Goal: Find specific page/section: Find specific page/section

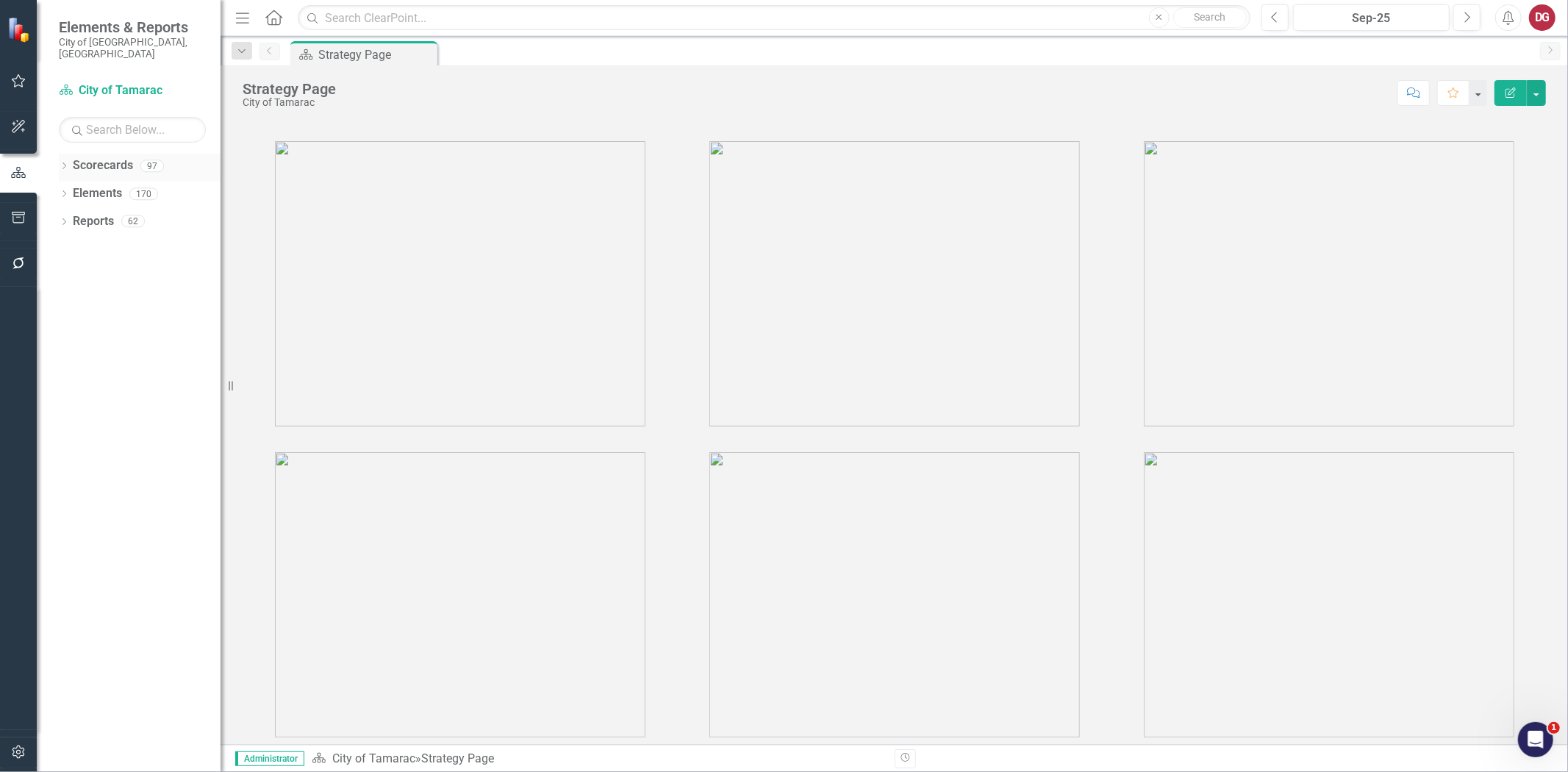
click at [66, 163] on icon "Dropdown" at bounding box center [63, 167] width 10 height 8
click at [67, 189] on icon "Dropdown" at bounding box center [72, 193] width 11 height 9
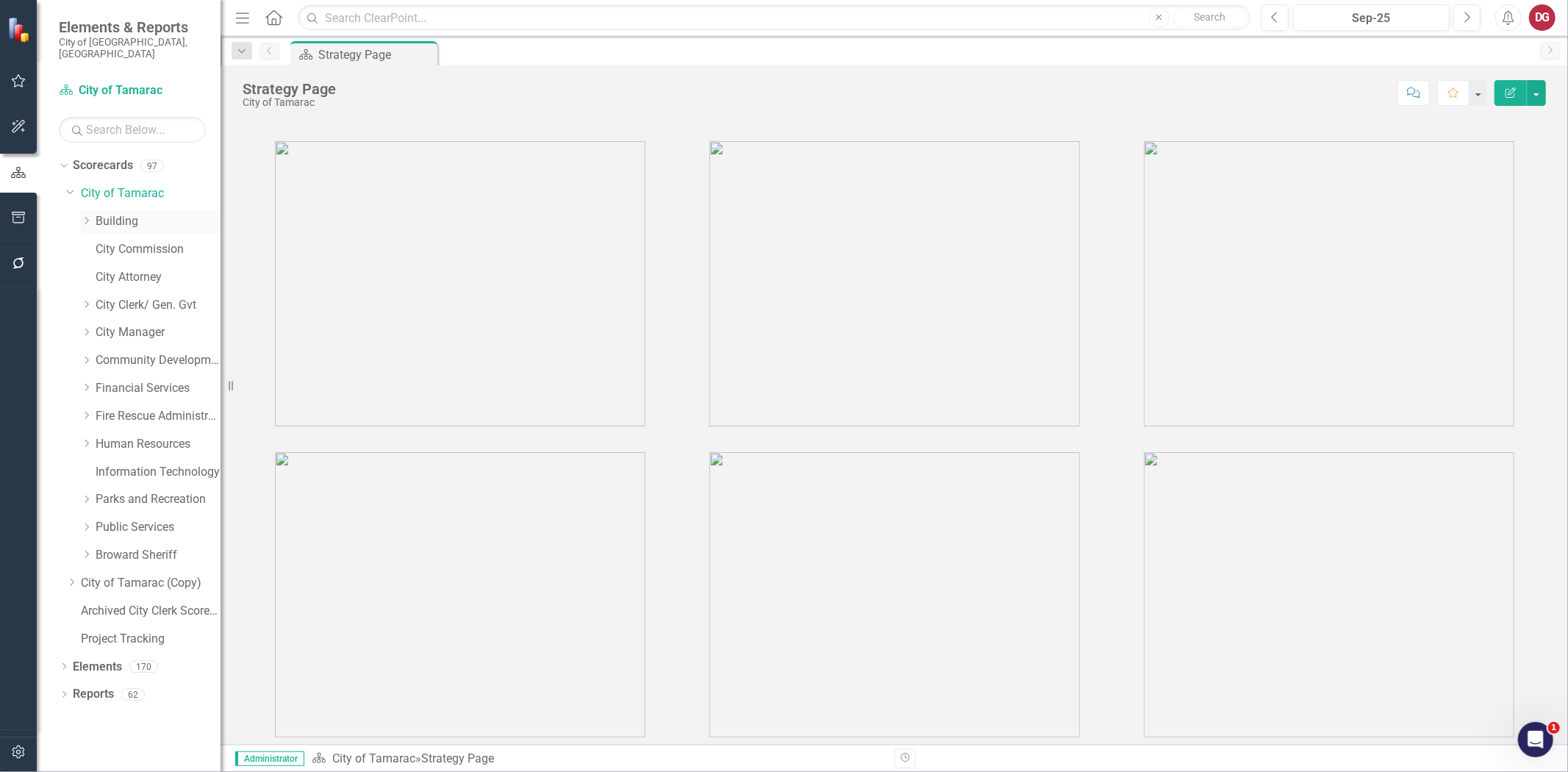
click at [82, 216] on icon "Dropdown" at bounding box center [87, 220] width 11 height 9
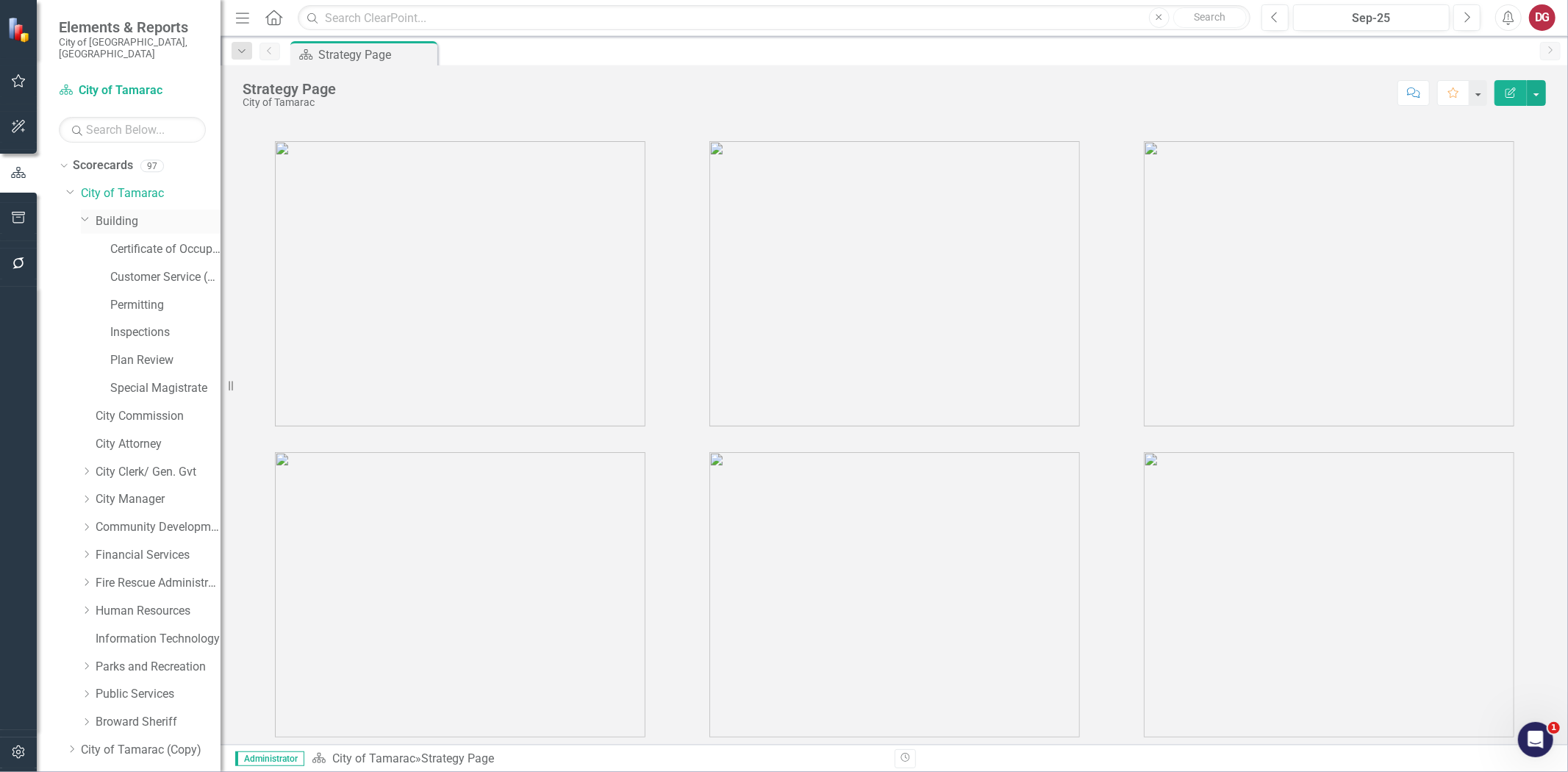
click at [118, 213] on link "Building" at bounding box center [158, 222] width 125 height 17
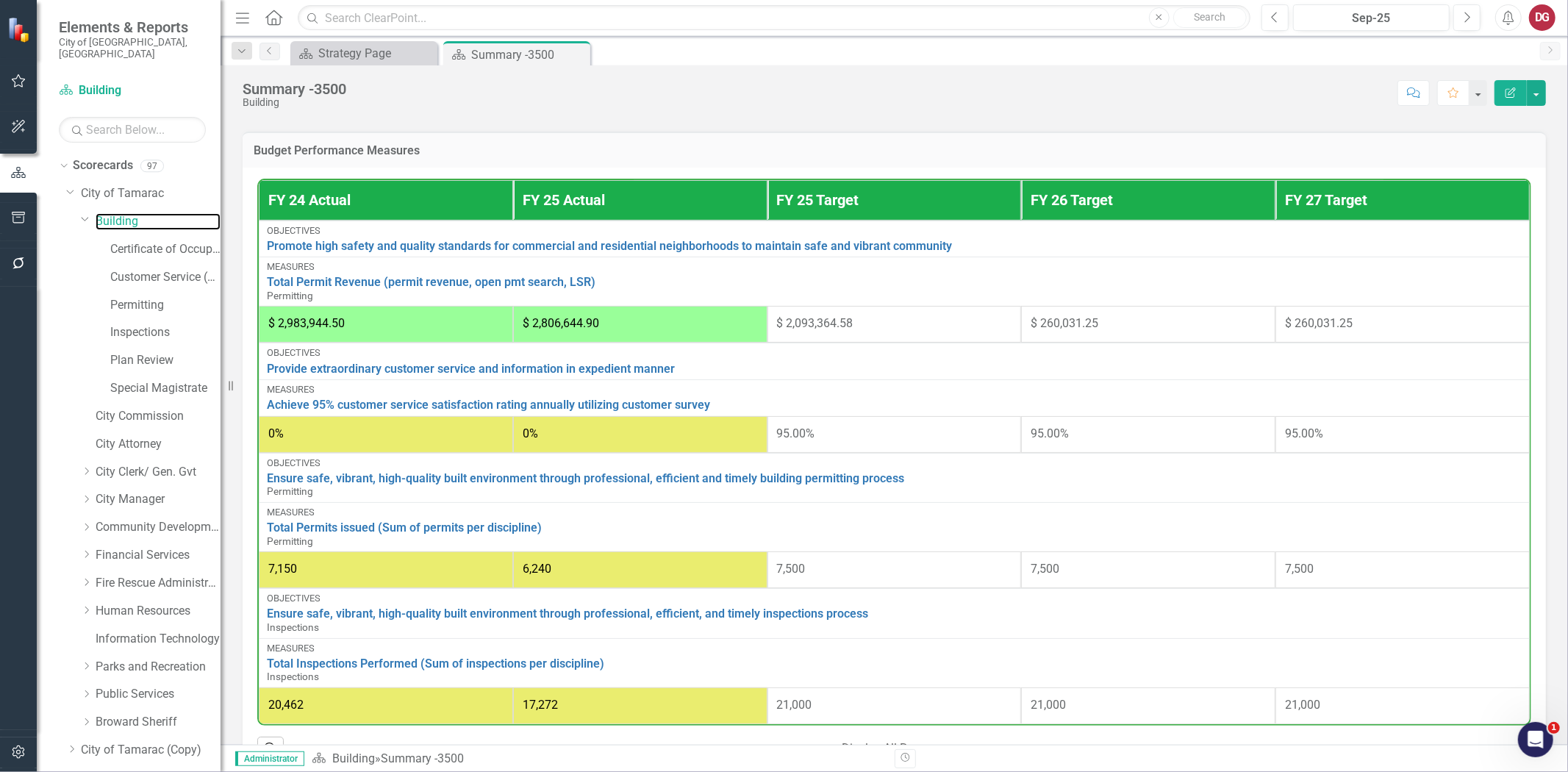
scroll to position [653, 0]
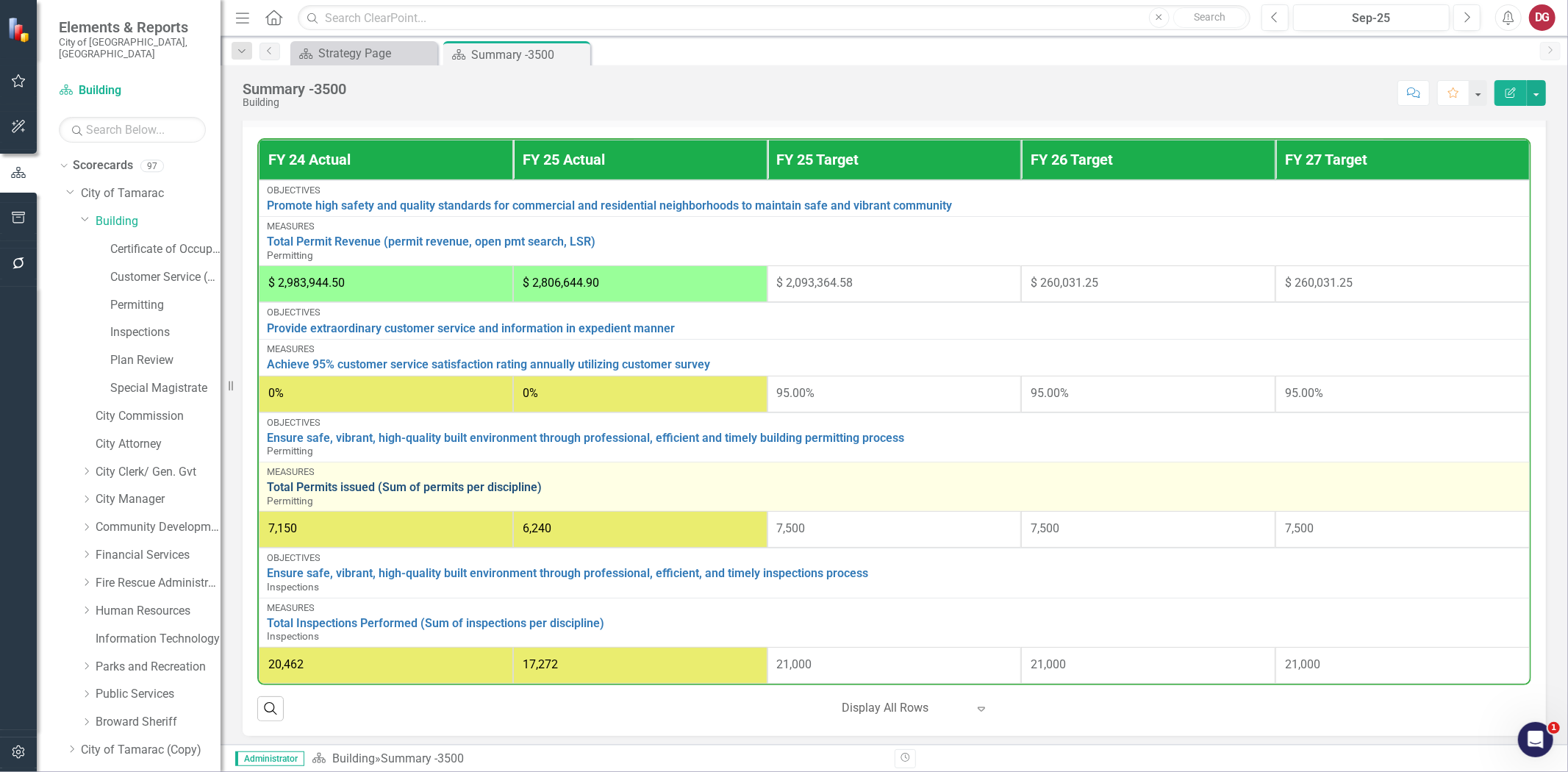
click at [438, 481] on link "Total Permits issued (Sum of permits per discipline)" at bounding box center [895, 487] width 1255 height 13
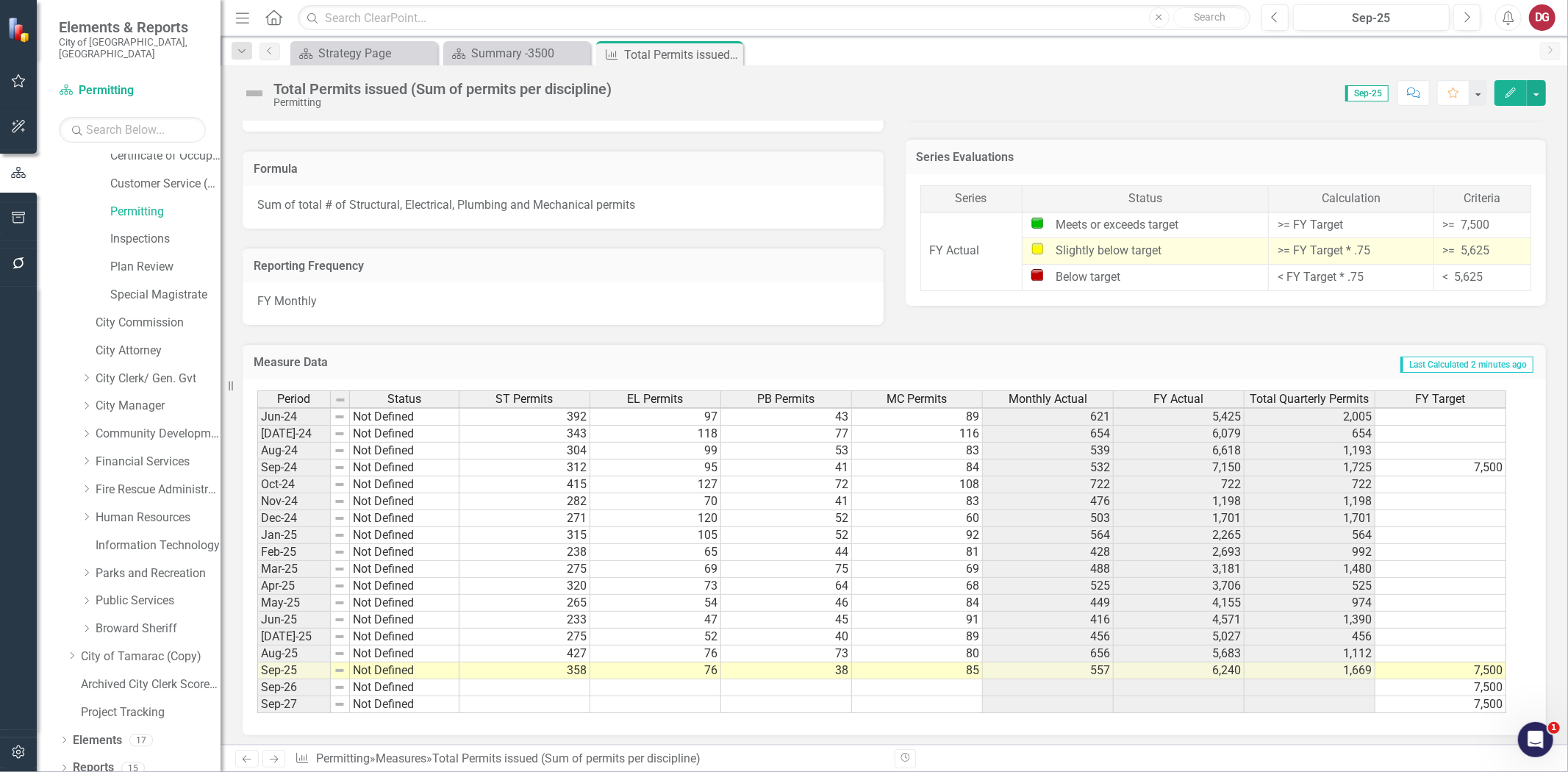
click at [304, 284] on div "FY Monthly" at bounding box center [563, 303] width 641 height 43
click at [295, 329] on div "Measure Data Last Calculated 2 minutes ago Period Status ST Permits EL Permits …" at bounding box center [894, 530] width 1326 height 410
click at [24, 752] on icon "button" at bounding box center [19, 752] width 16 height 12
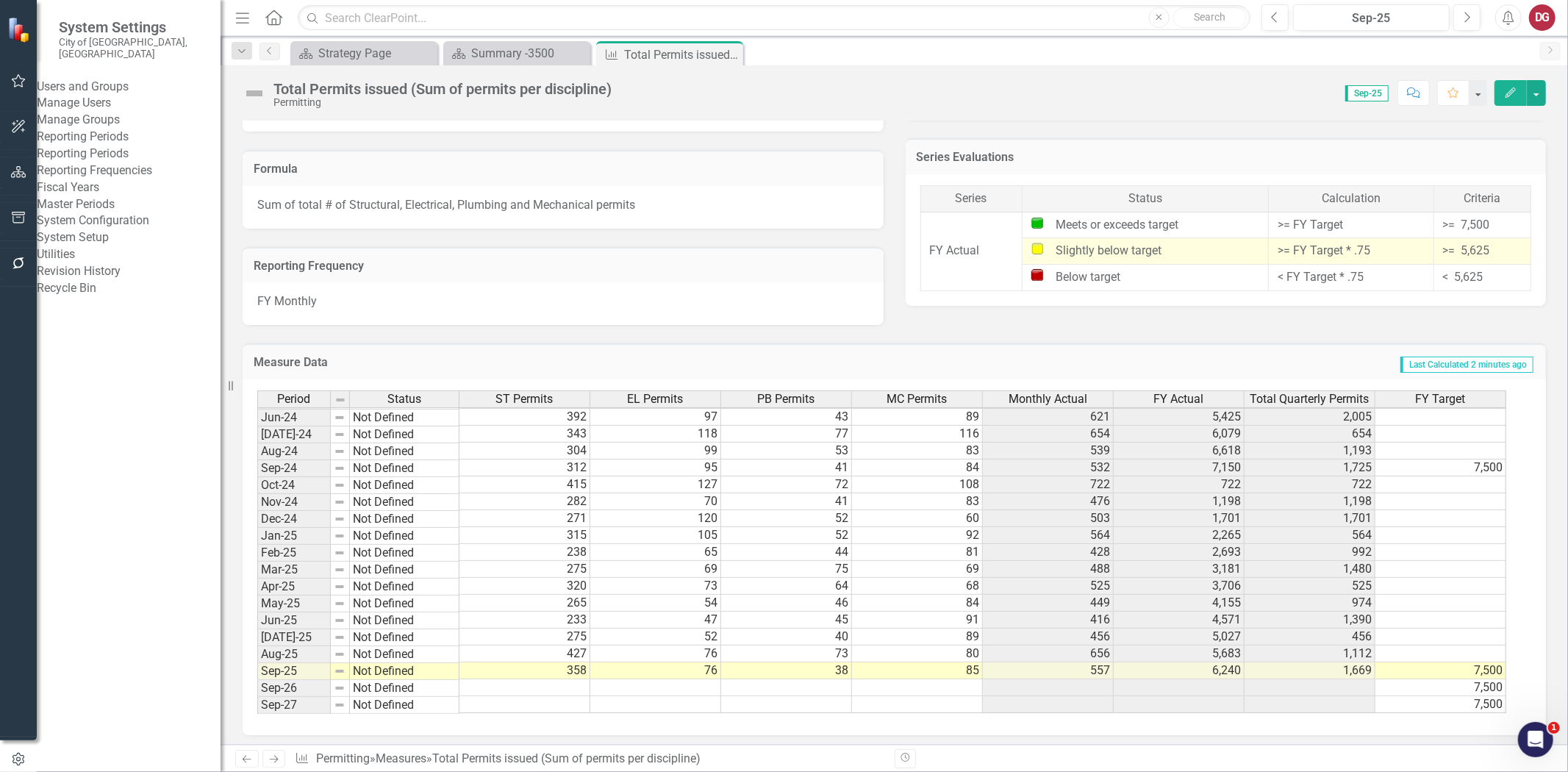
click at [432, 355] on td "Measure Data" at bounding box center [481, 364] width 455 height 19
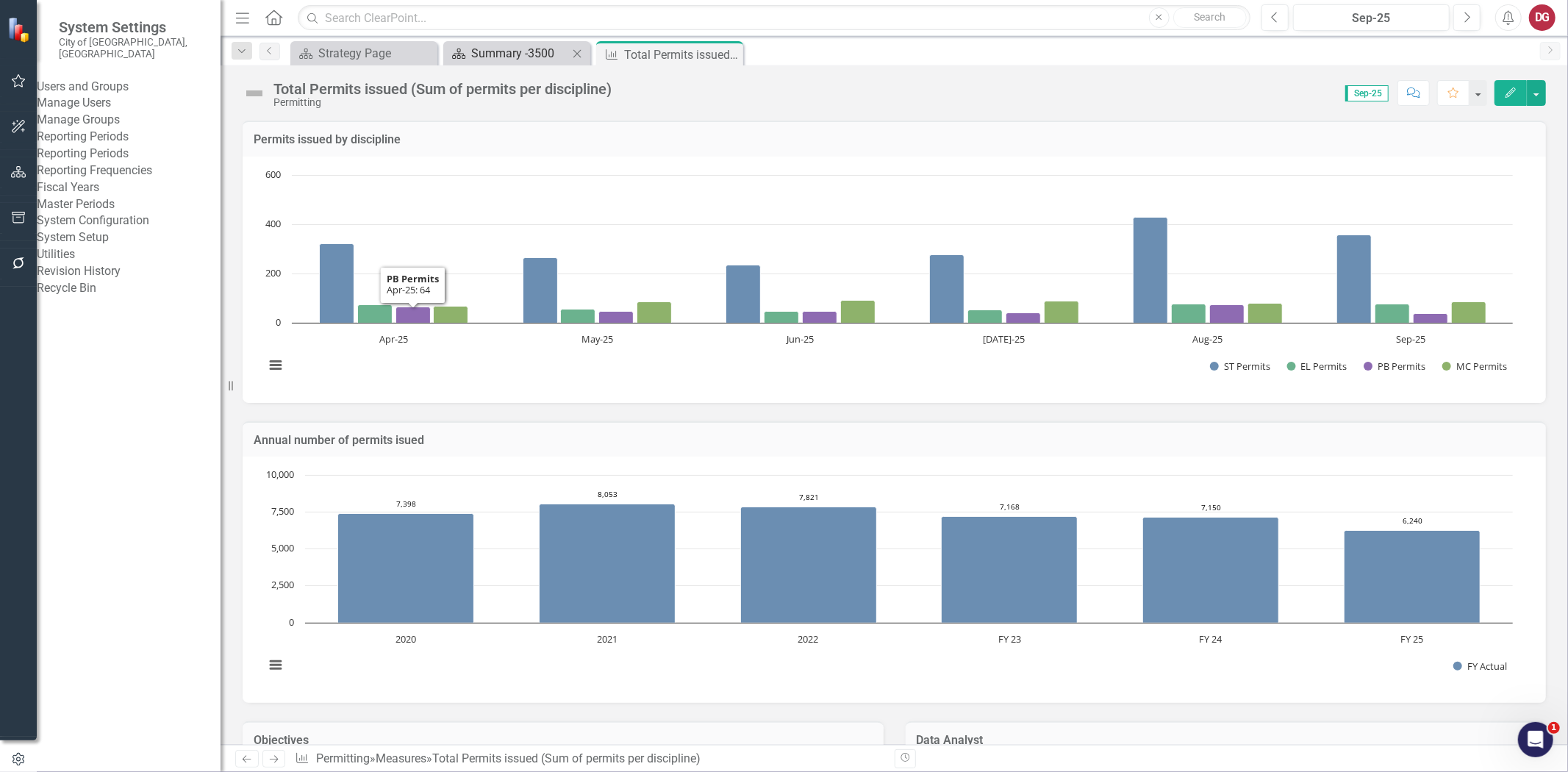
click at [505, 49] on div "Summary -3500" at bounding box center [520, 53] width 97 height 19
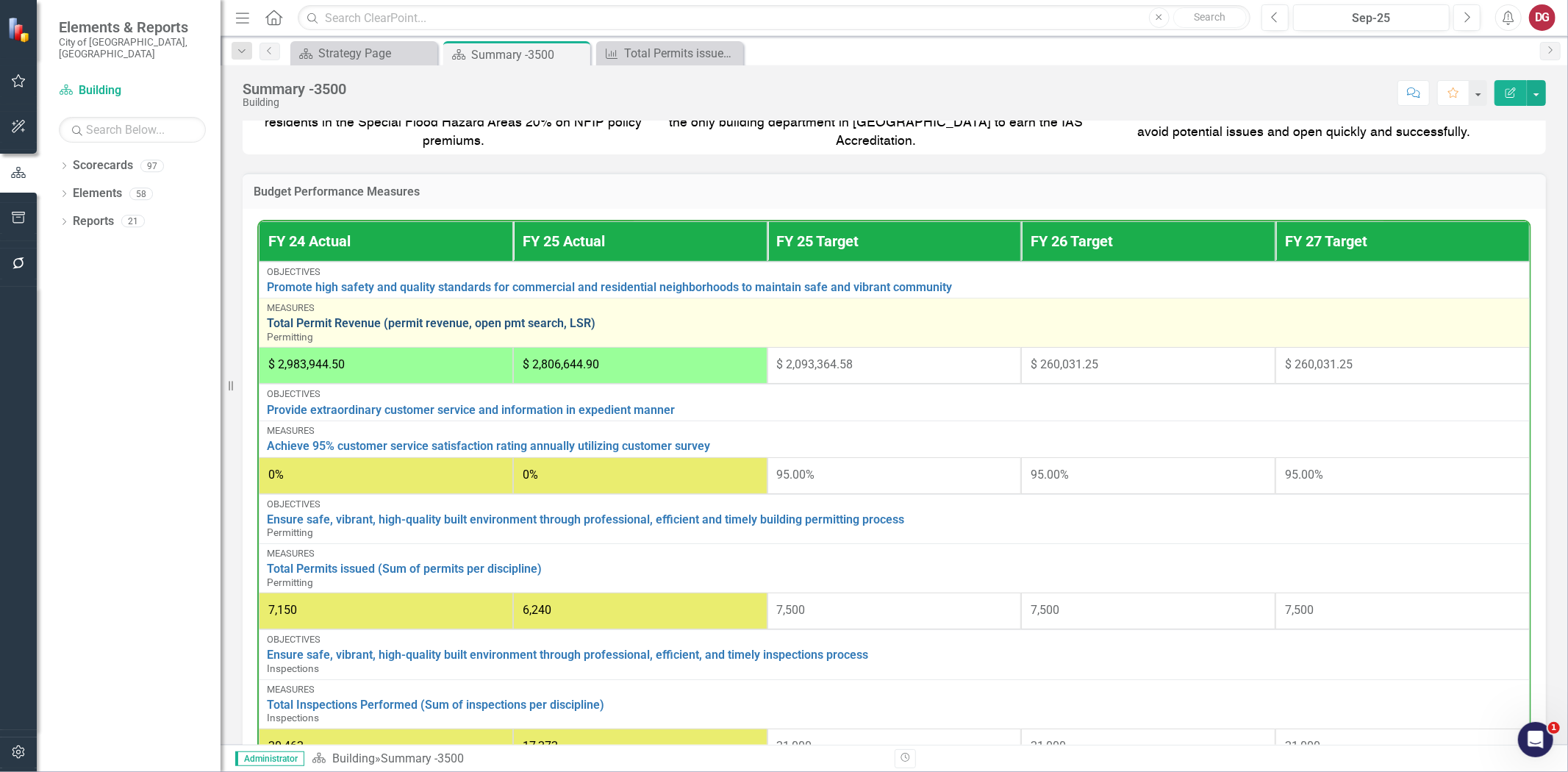
click at [424, 317] on link "Total Permit Revenue (permit revenue, open pmt search, LSR)" at bounding box center [895, 323] width 1255 height 13
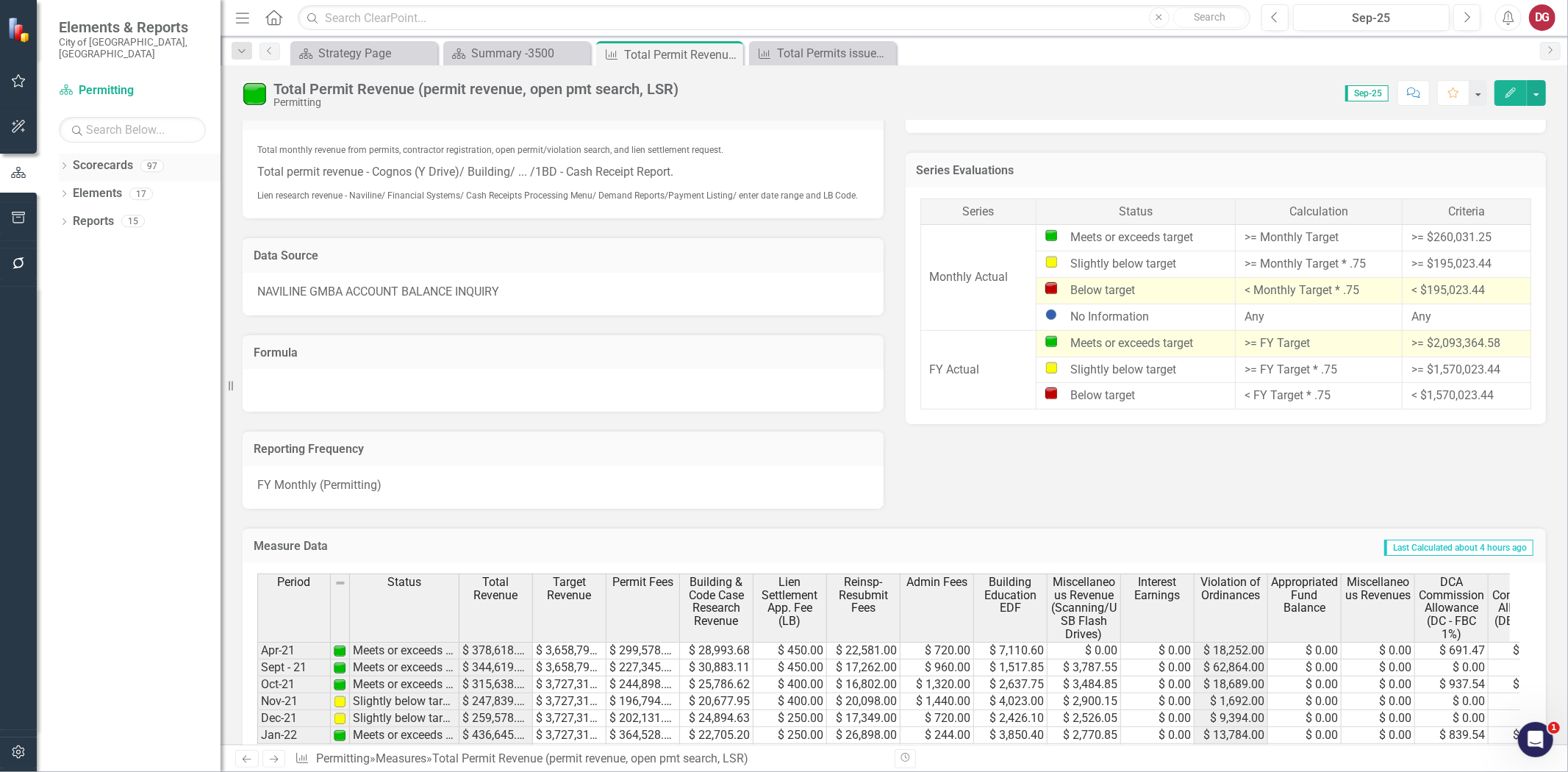
click at [69, 154] on div "Dropdown Scorecards 97" at bounding box center [139, 168] width 162 height 28
click at [63, 163] on icon "Dropdown" at bounding box center [63, 167] width 10 height 8
click at [71, 189] on icon "Dropdown" at bounding box center [72, 193] width 11 height 9
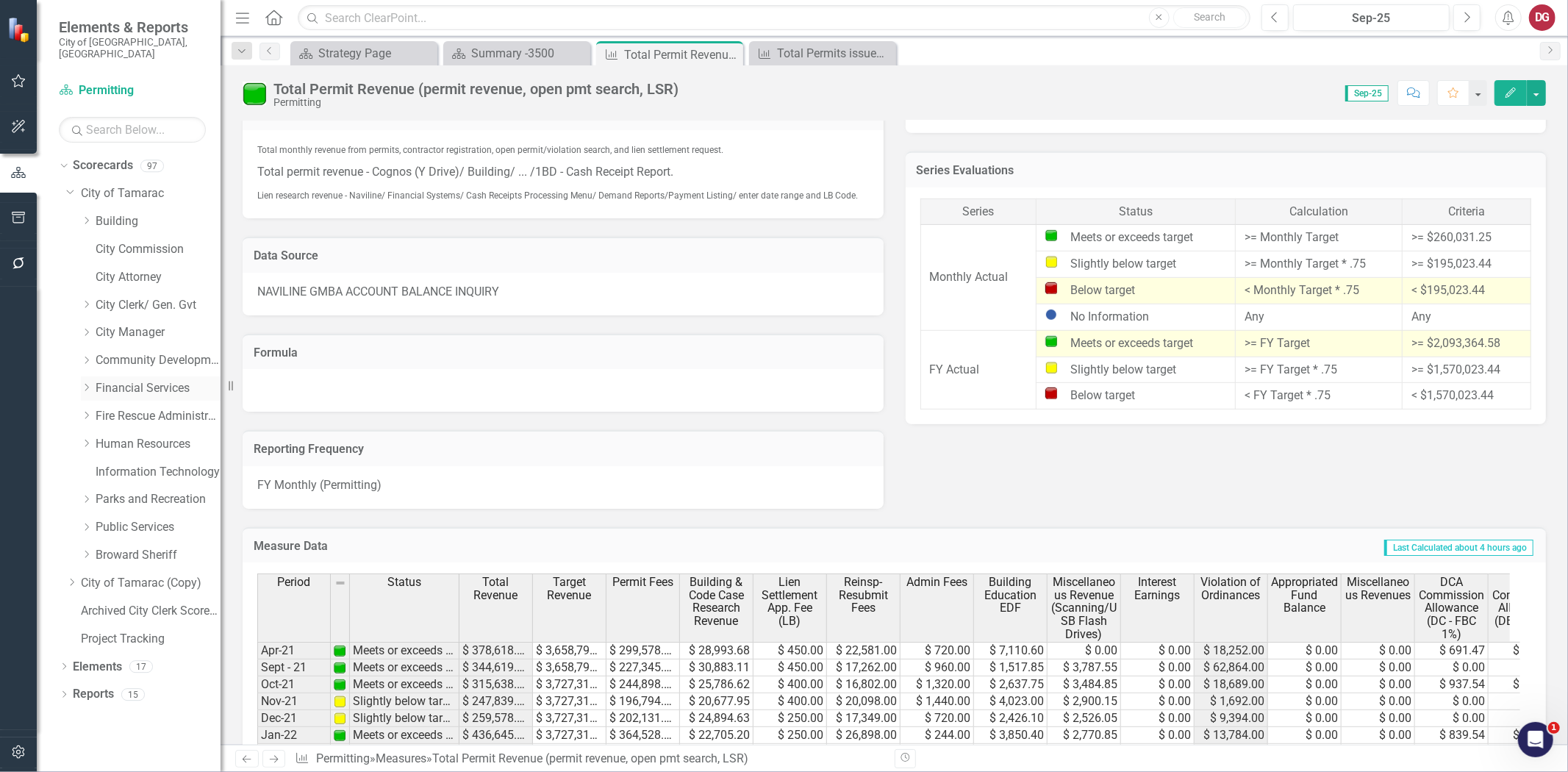
click at [90, 383] on icon "Dropdown" at bounding box center [87, 387] width 11 height 9
click at [125, 380] on link "Financial Services" at bounding box center [158, 388] width 125 height 17
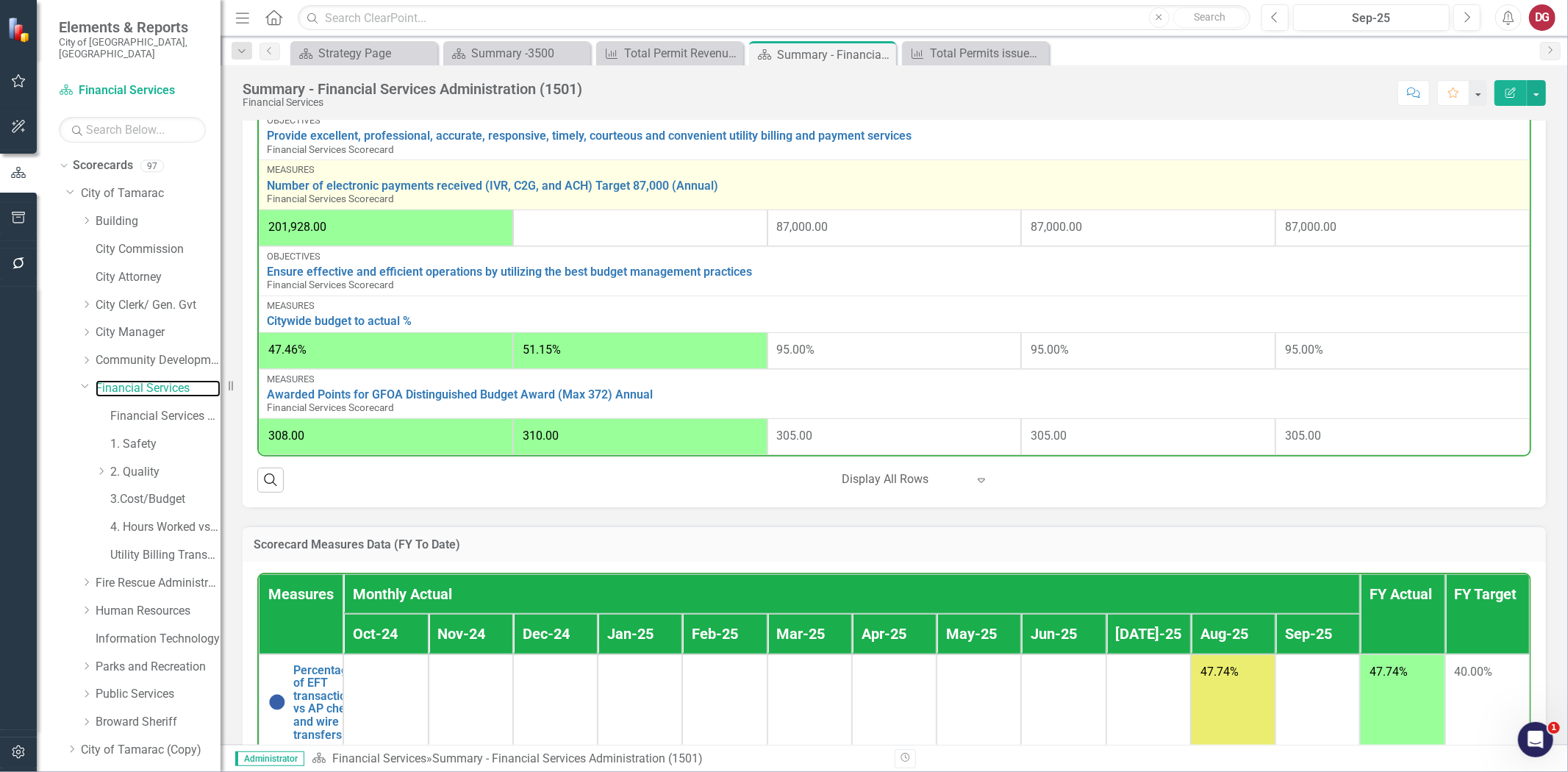
scroll to position [355, 0]
